Goal: Find contact information: Find contact information

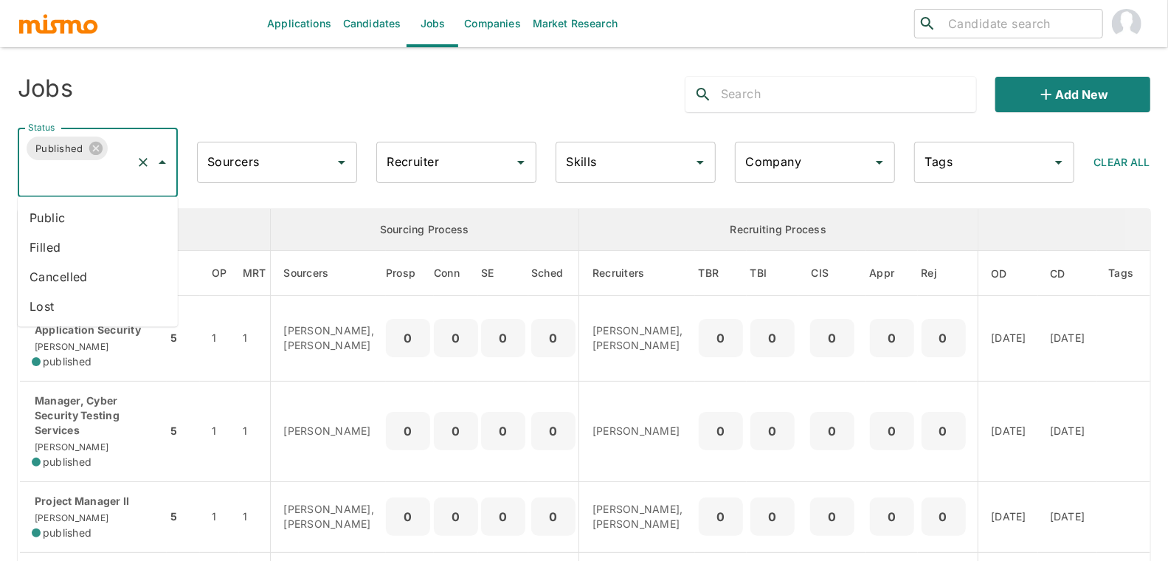
click at [87, 179] on input "Status" at bounding box center [77, 176] width 106 height 28
click at [81, 213] on li "Public" at bounding box center [98, 218] width 160 height 30
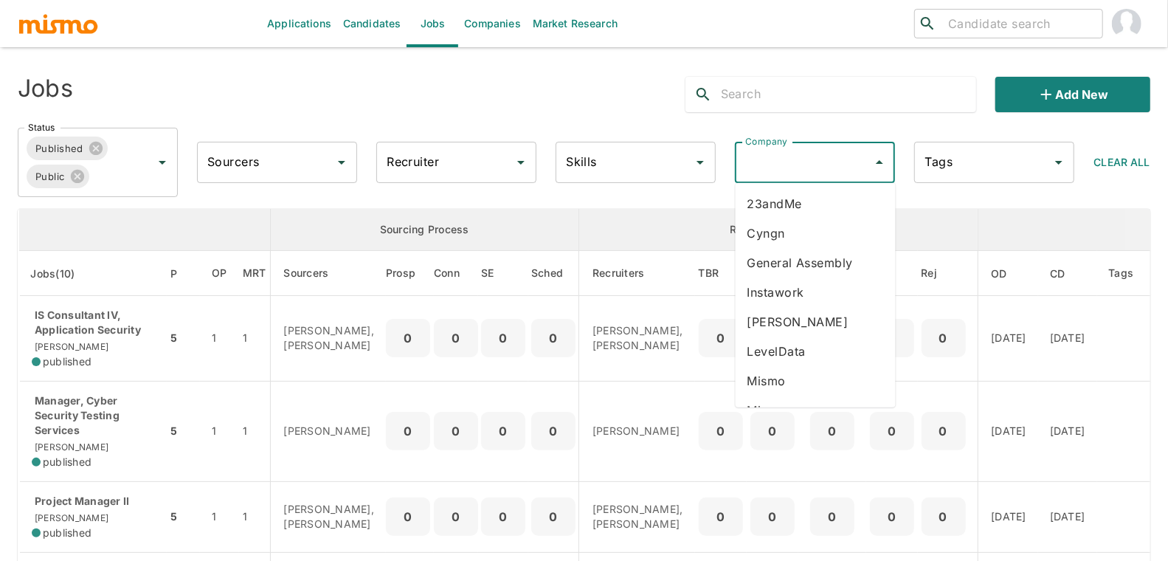
click at [779, 159] on input "Company" at bounding box center [804, 162] width 125 height 28
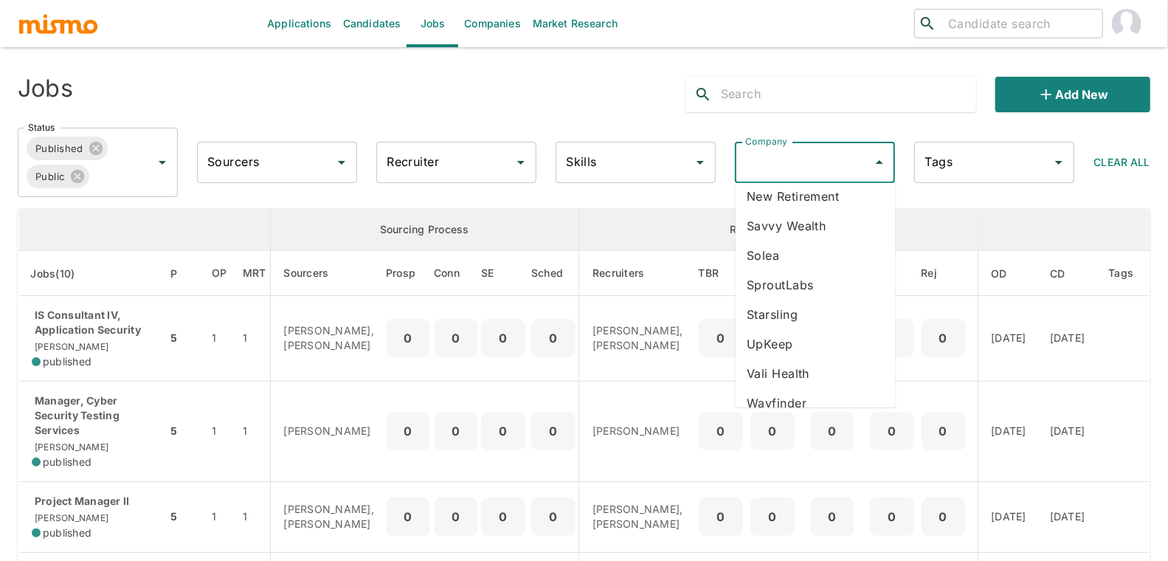
scroll to position [260, 0]
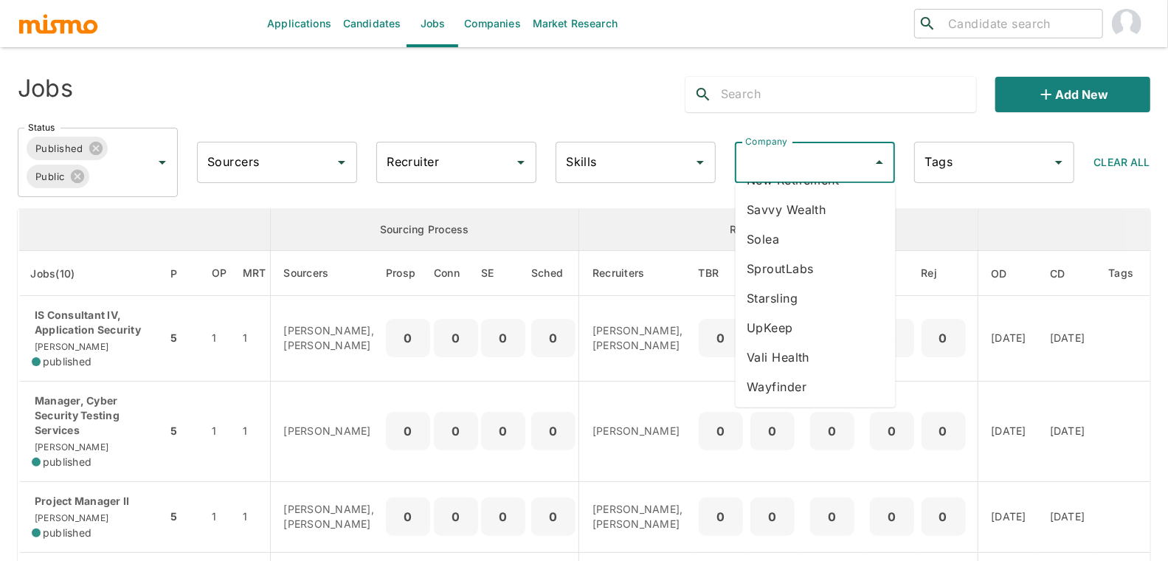
click at [773, 365] on li "Vali Health" at bounding box center [816, 357] width 160 height 30
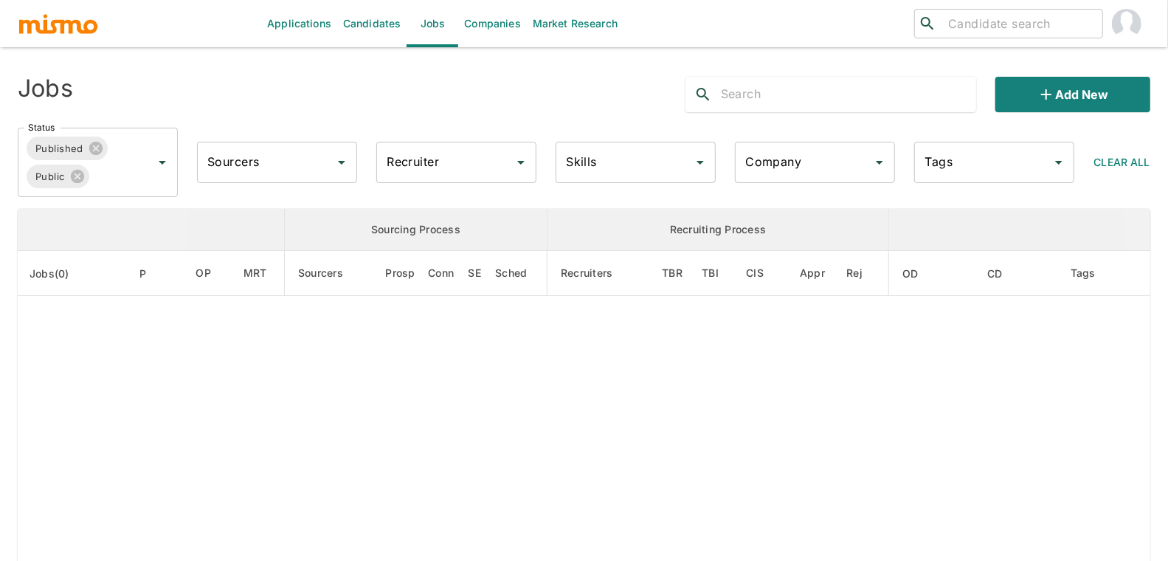
type input "Vali Health"
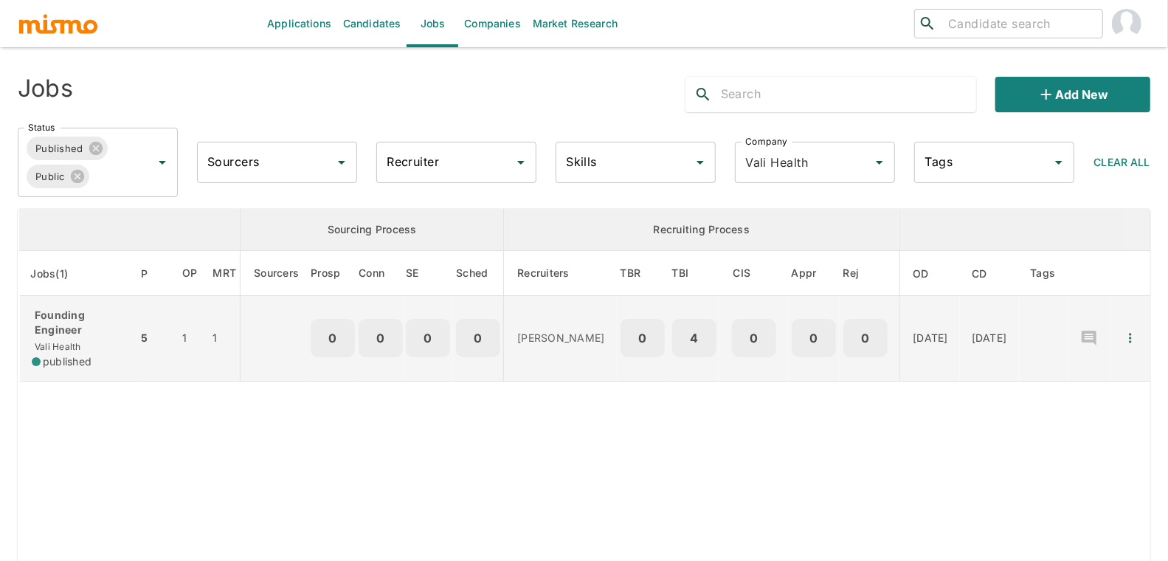
click at [91, 316] on p "Founding Engineer" at bounding box center [79, 323] width 94 height 30
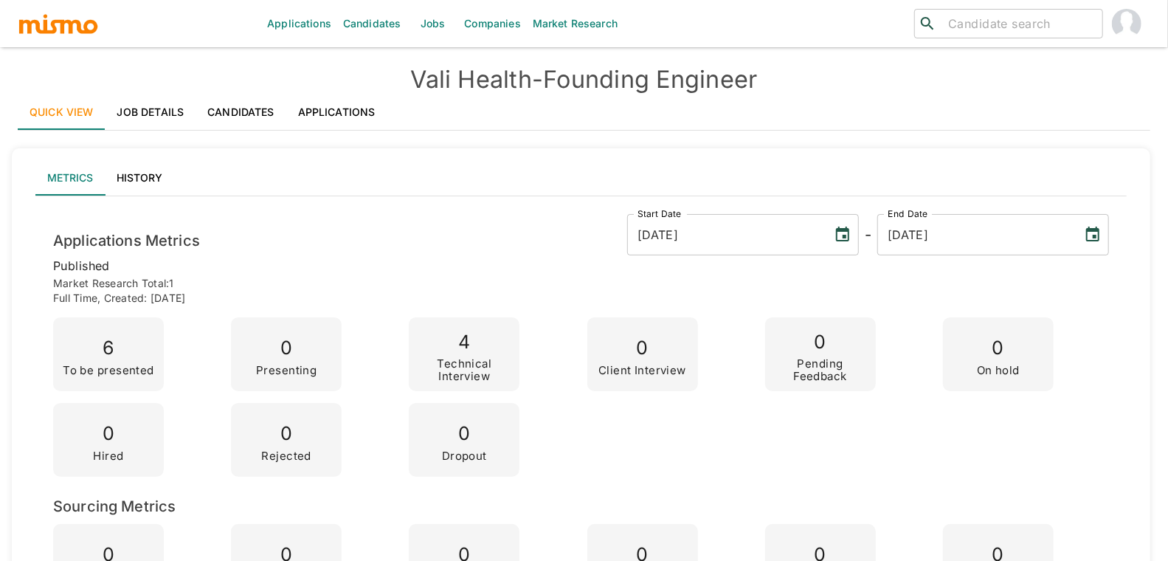
click at [357, 111] on link "Applications" at bounding box center [336, 111] width 101 height 35
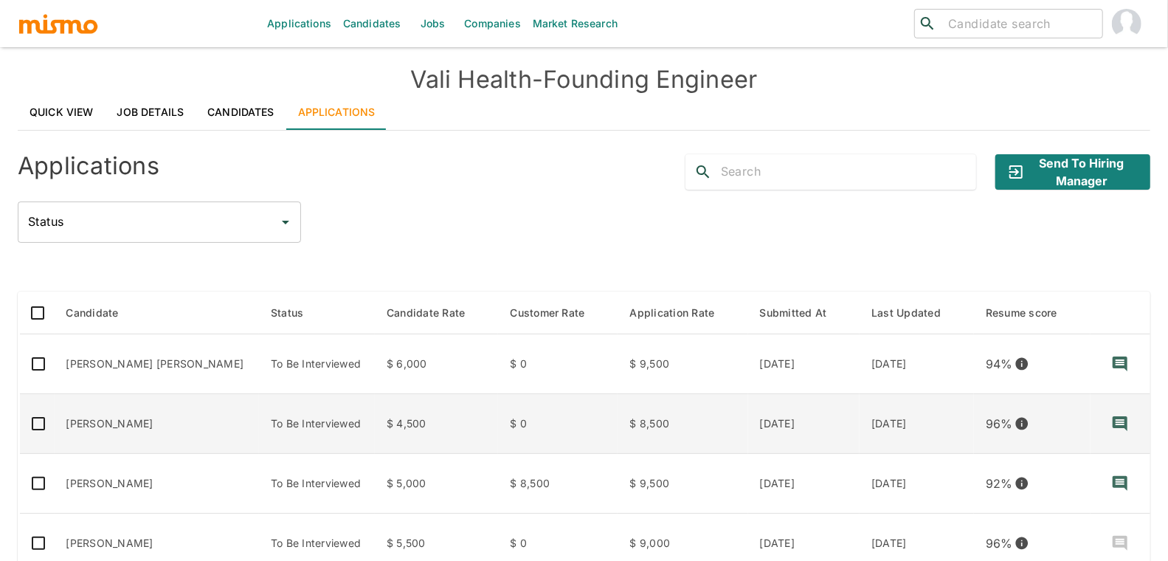
click at [134, 424] on td "[PERSON_NAME]" at bounding box center [157, 424] width 205 height 60
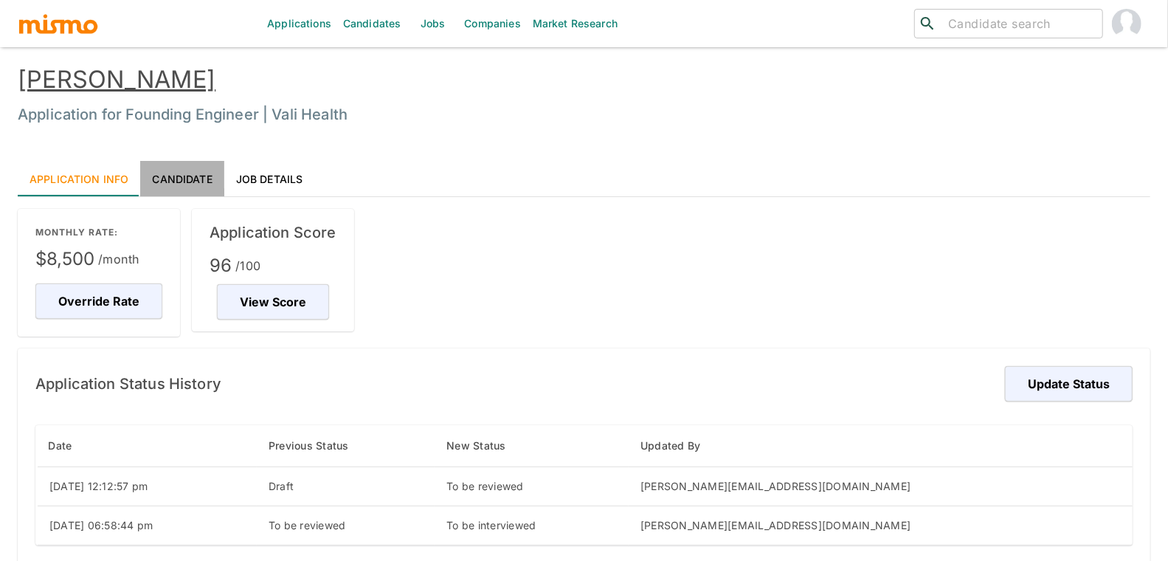
click at [184, 182] on link "Candidate" at bounding box center [181, 178] width 83 height 35
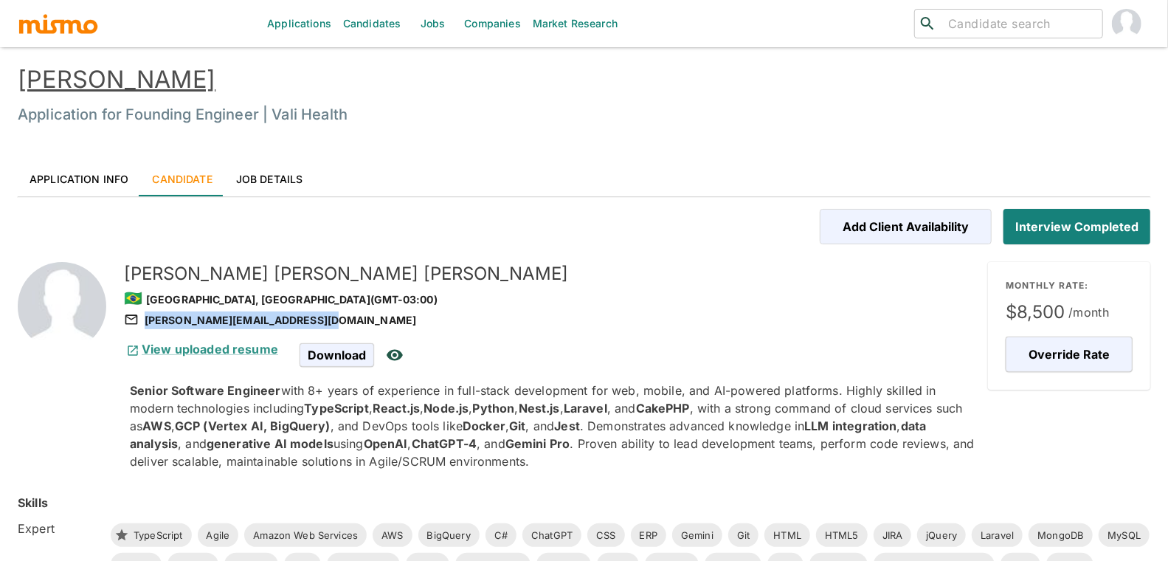
drag, startPoint x: 330, startPoint y: 318, endPoint x: 320, endPoint y: 325, distance: 11.7
click at [320, 325] on div "david.aronfagundes@hotmail.com" at bounding box center [550, 320] width 852 height 18
copy div "david.aronfagundes@hotmail.com"
